Goal: Task Accomplishment & Management: Use online tool/utility

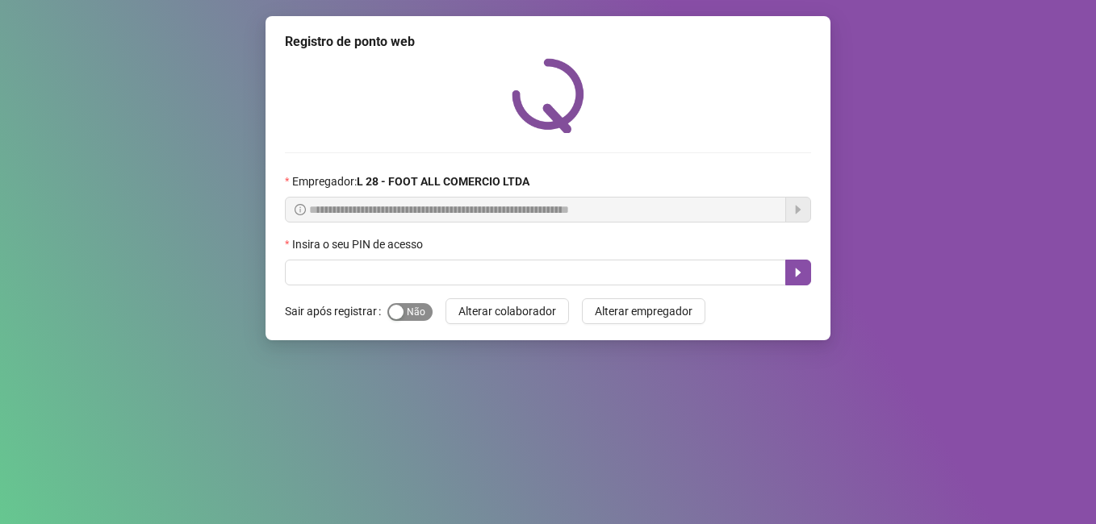
click at [389, 314] on div "button" at bounding box center [396, 312] width 15 height 15
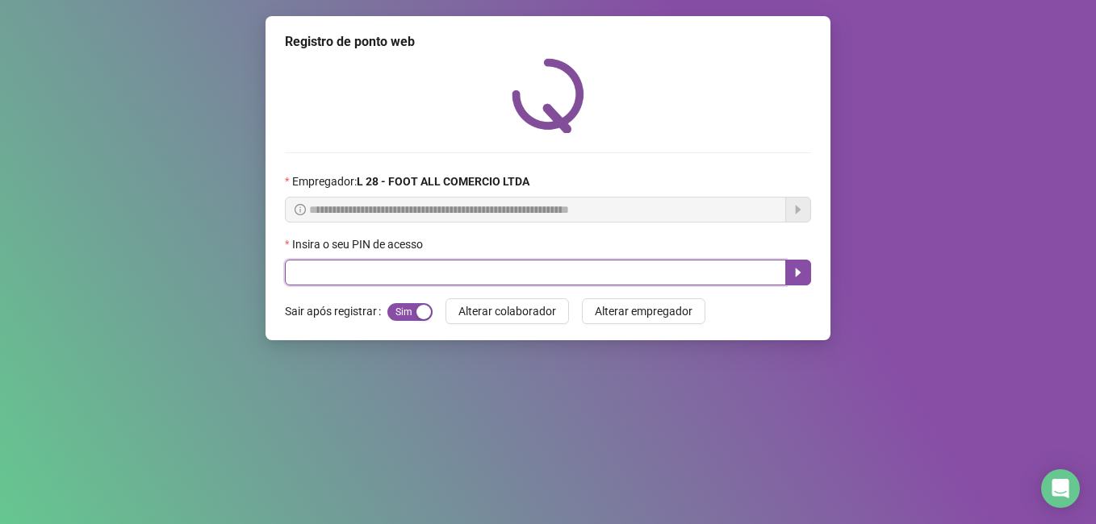
click at [393, 271] on input "text" at bounding box center [535, 273] width 501 height 26
type input "*****"
click at [800, 271] on icon "caret-right" at bounding box center [798, 272] width 13 height 13
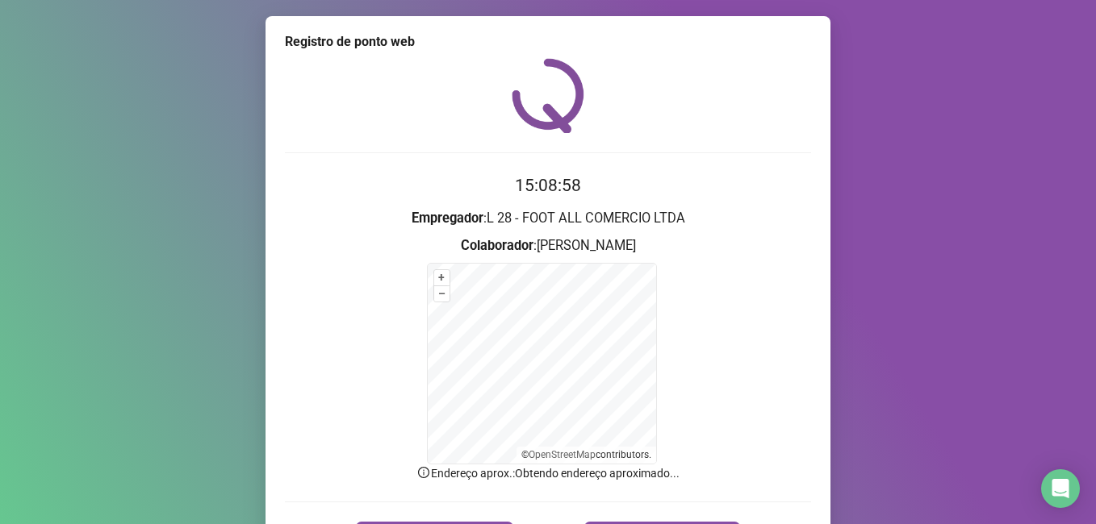
scroll to position [101, 0]
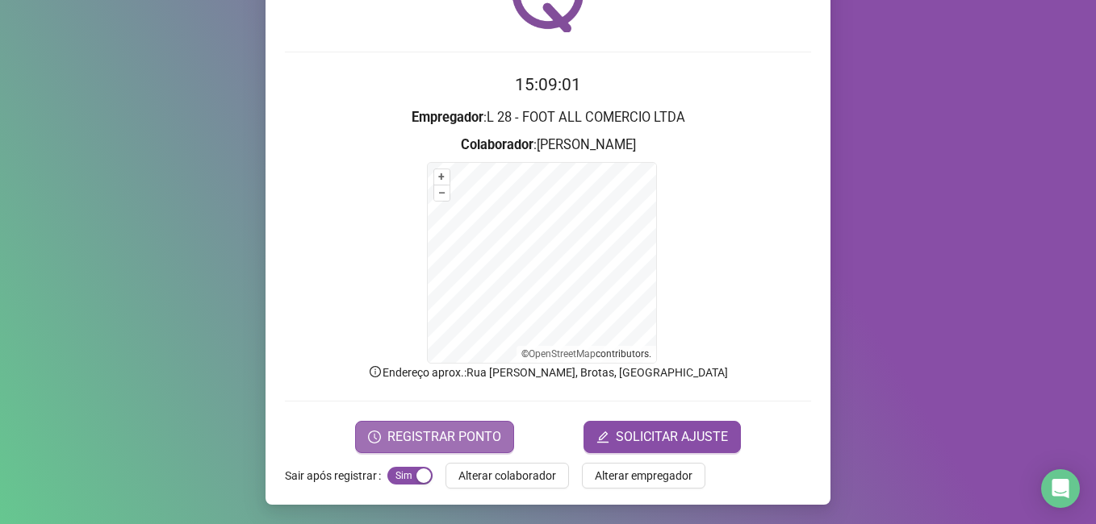
click at [446, 436] on span "REGISTRAR PONTO" at bounding box center [444, 437] width 114 height 19
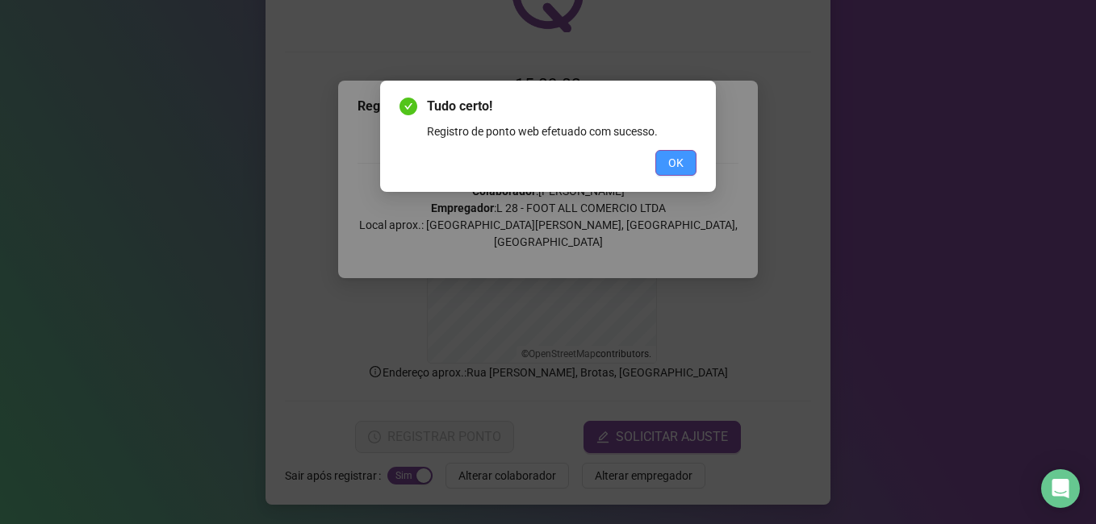
click at [664, 158] on button "OK" at bounding box center [675, 163] width 41 height 26
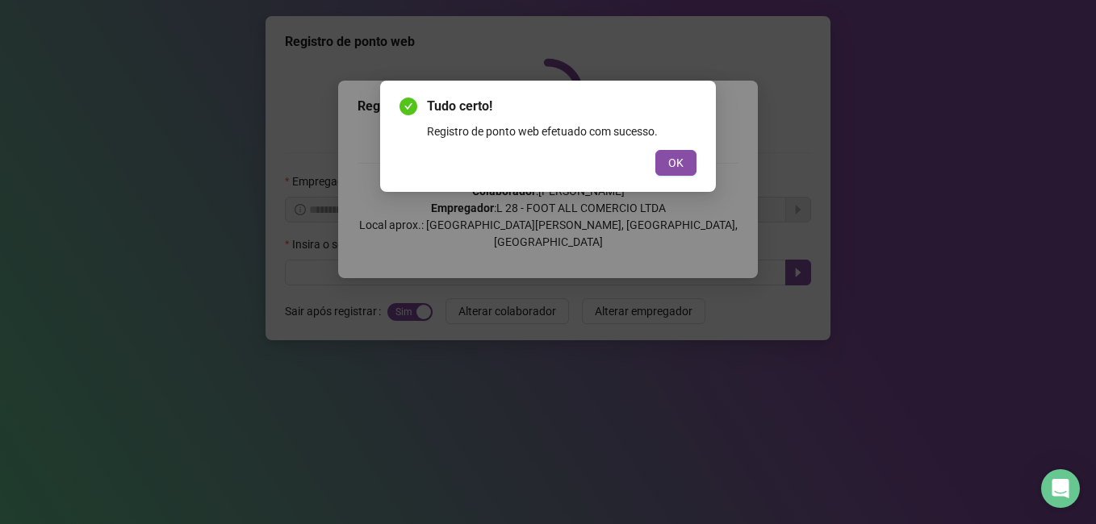
scroll to position [0, 0]
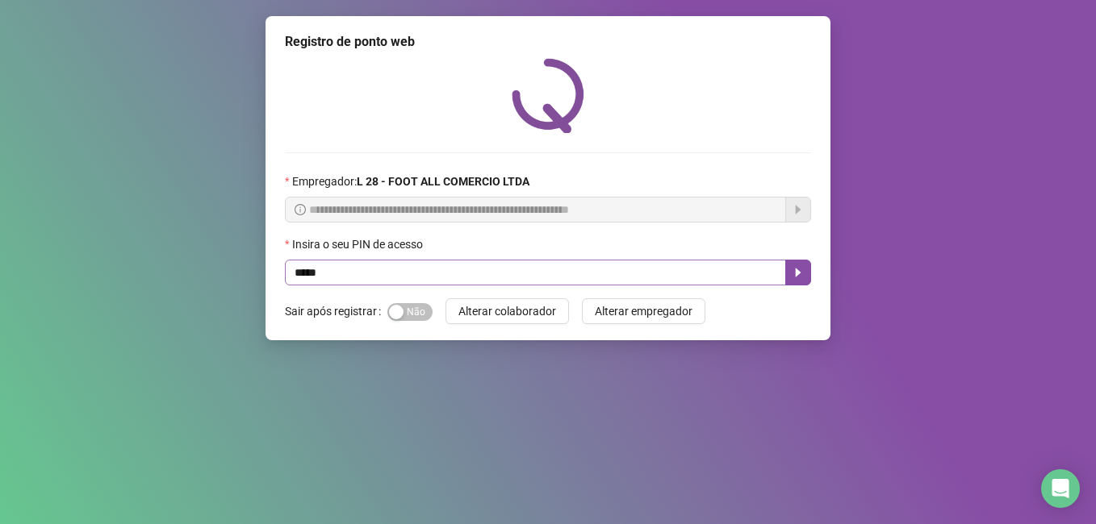
type input "*****"
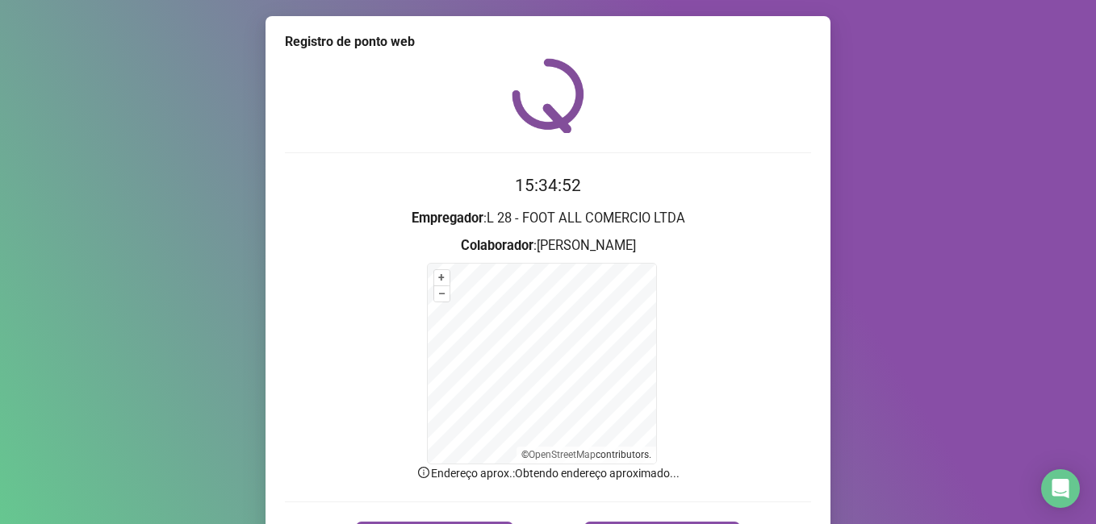
scroll to position [101, 0]
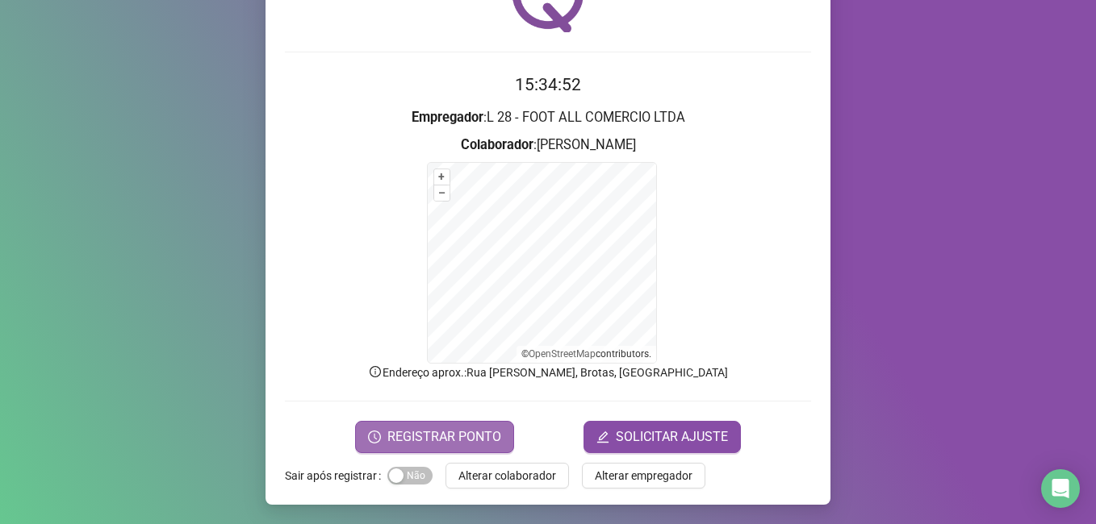
click at [448, 432] on span "REGISTRAR PONTO" at bounding box center [444, 437] width 114 height 19
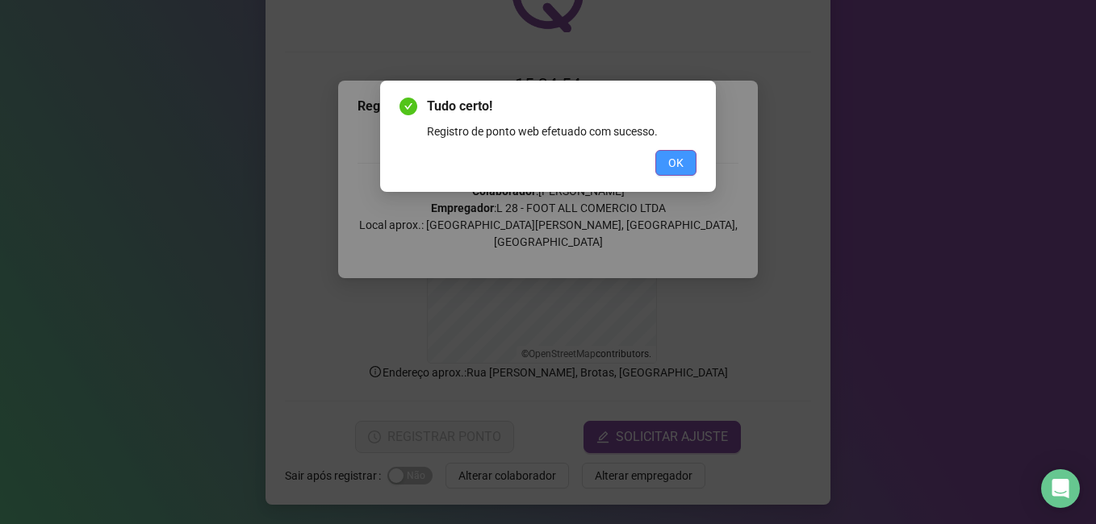
click at [668, 165] on span "OK" at bounding box center [675, 163] width 15 height 18
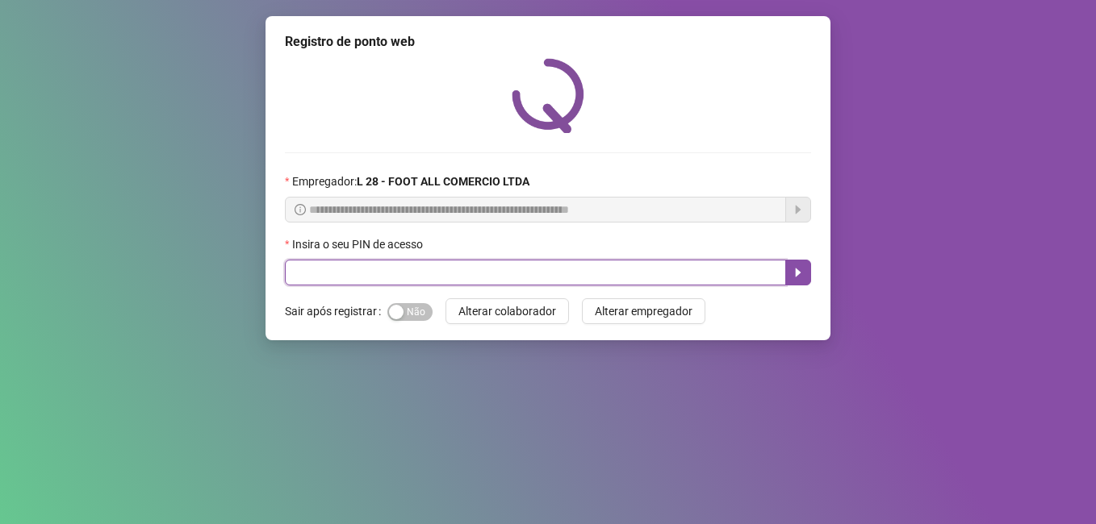
drag, startPoint x: 378, startPoint y: 274, endPoint x: 372, endPoint y: 261, distance: 14.4
click at [378, 276] on input "text" at bounding box center [535, 273] width 501 height 26
type input "*****"
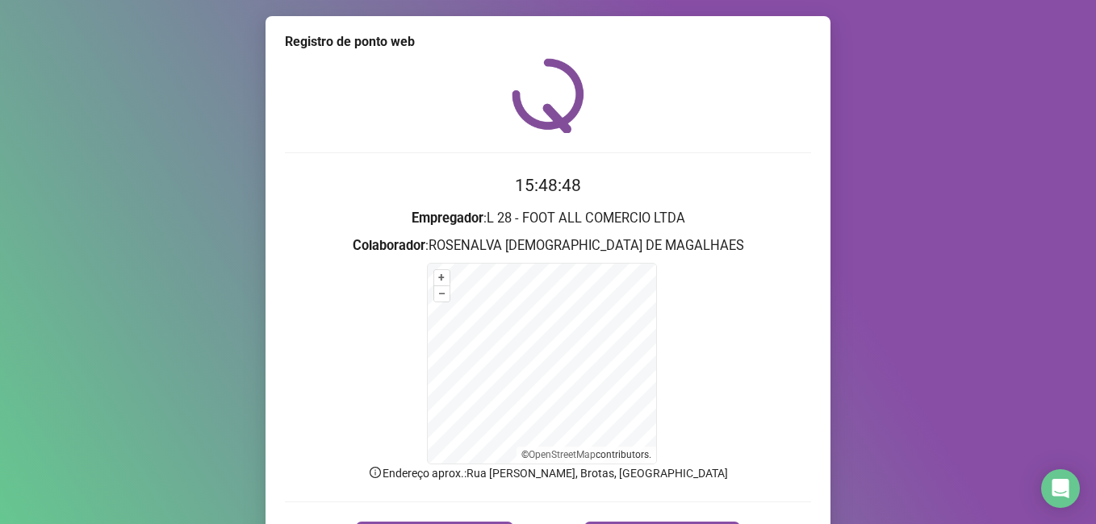
scroll to position [101, 0]
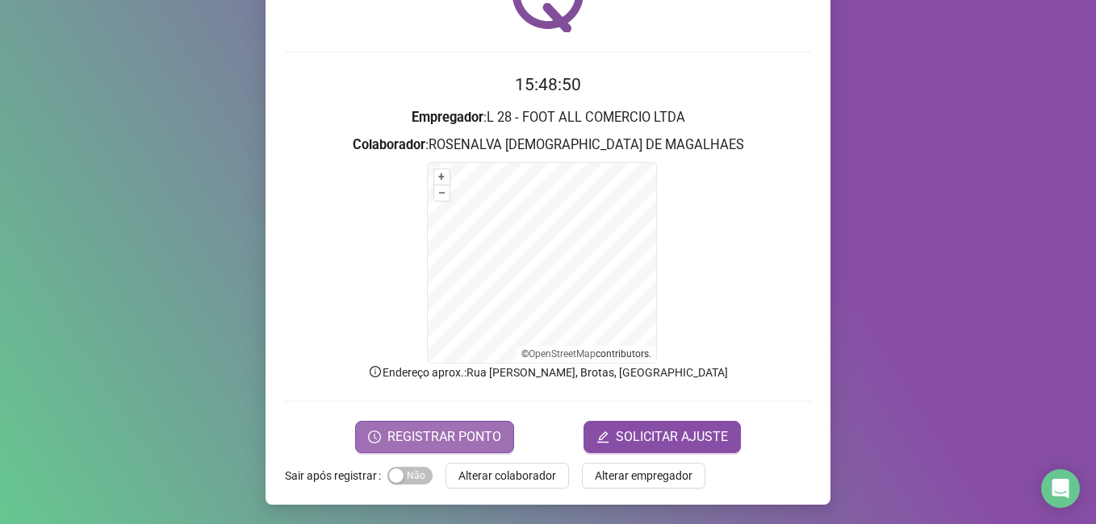
click at [458, 443] on span "REGISTRAR PONTO" at bounding box center [444, 437] width 114 height 19
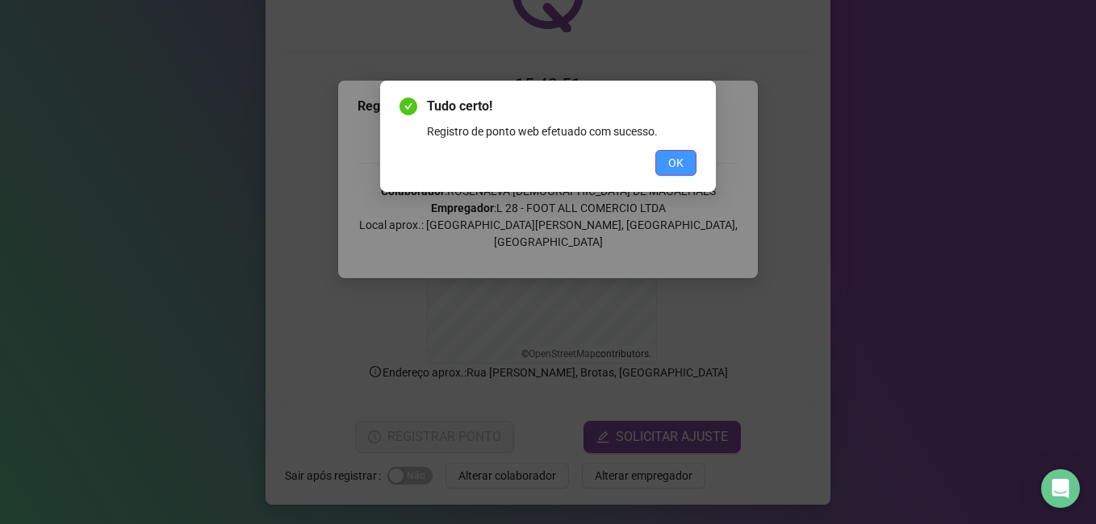
click at [675, 157] on span "OK" at bounding box center [675, 163] width 15 height 18
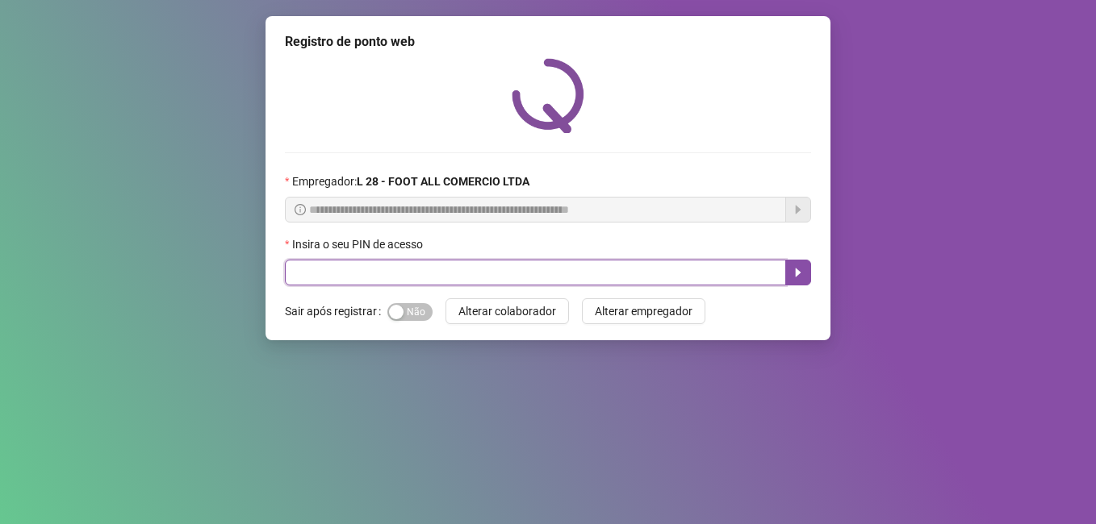
click at [379, 270] on input "text" at bounding box center [535, 273] width 501 height 26
type input "*"
type input "*****"
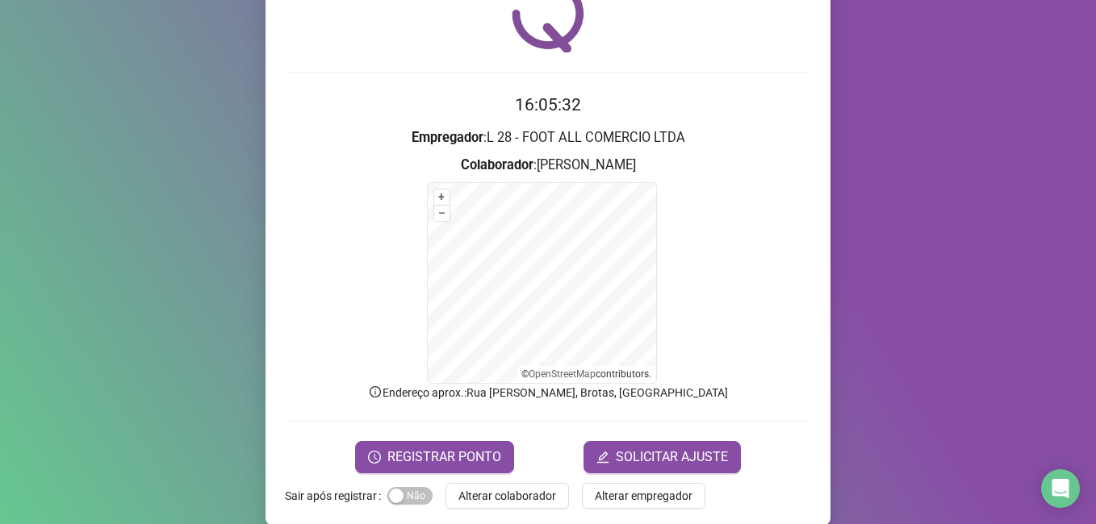
scroll to position [101, 0]
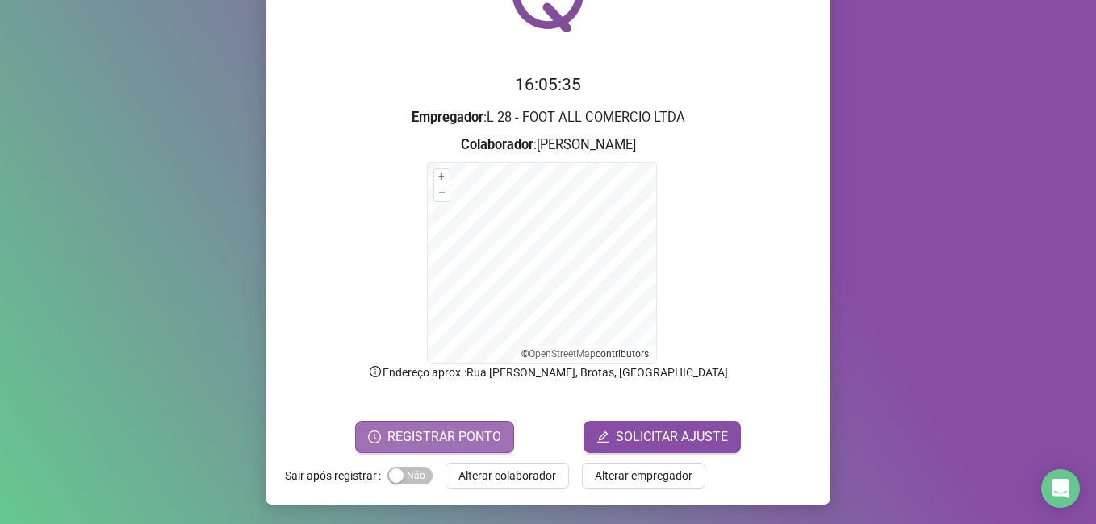
click at [420, 437] on span "REGISTRAR PONTO" at bounding box center [444, 437] width 114 height 19
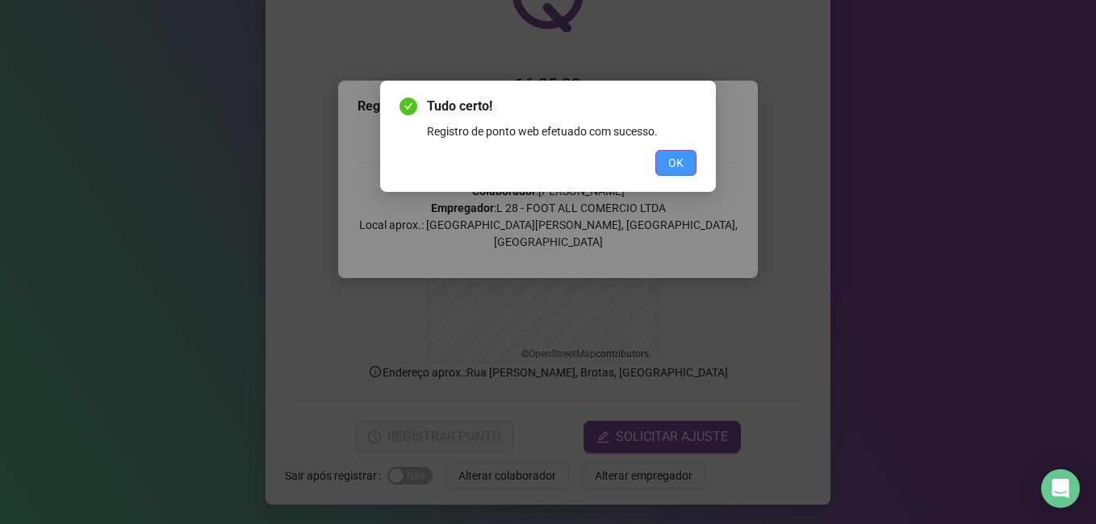
click at [671, 163] on span "OK" at bounding box center [675, 163] width 15 height 18
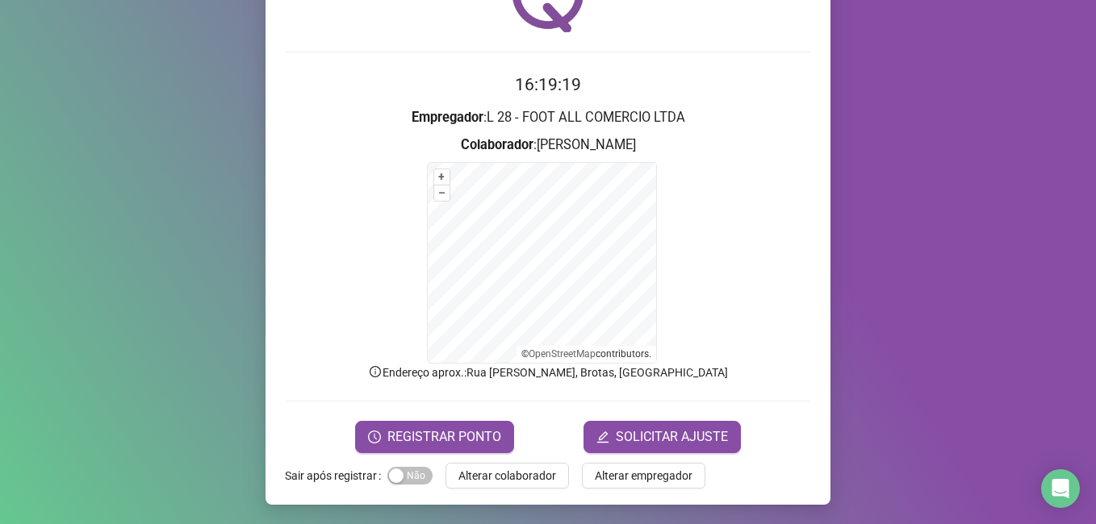
click at [494, 486] on button "Alterar colaborador" at bounding box center [506, 476] width 123 height 26
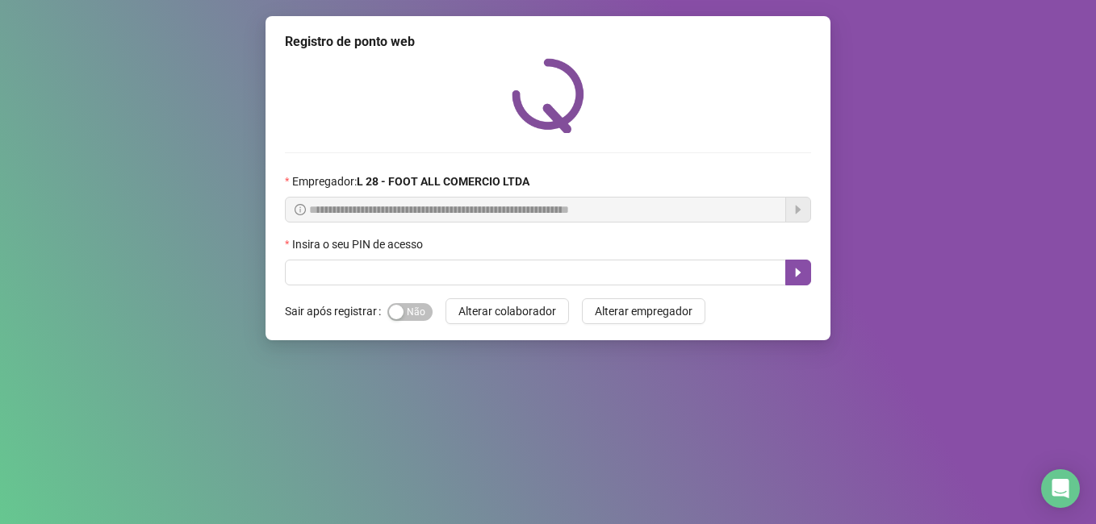
scroll to position [0, 0]
